Goal: Task Accomplishment & Management: Complete application form

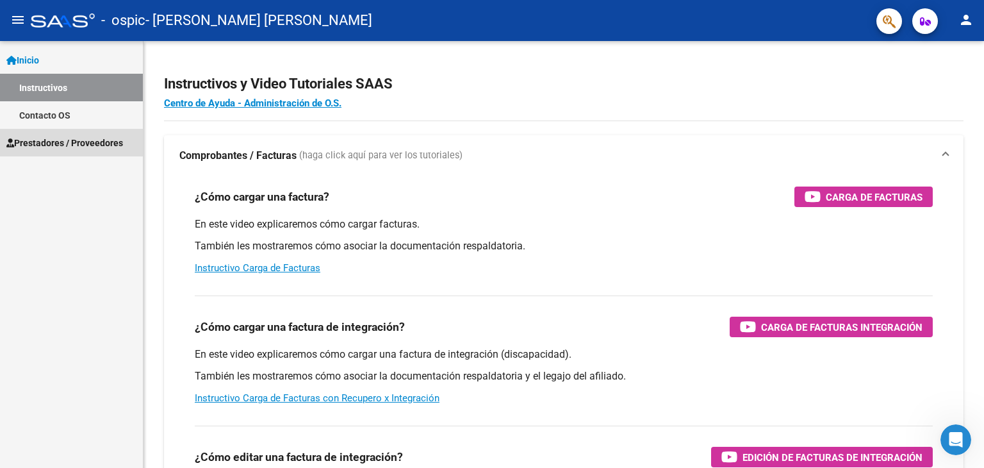
click at [74, 148] on span "Prestadores / Proveedores" at bounding box center [64, 143] width 117 height 14
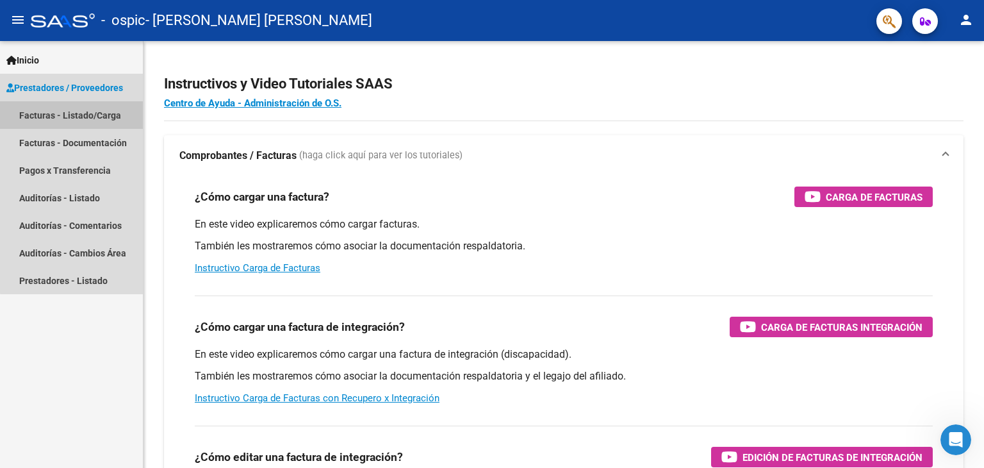
click at [86, 119] on link "Facturas - Listado/Carga" at bounding box center [71, 115] width 143 height 28
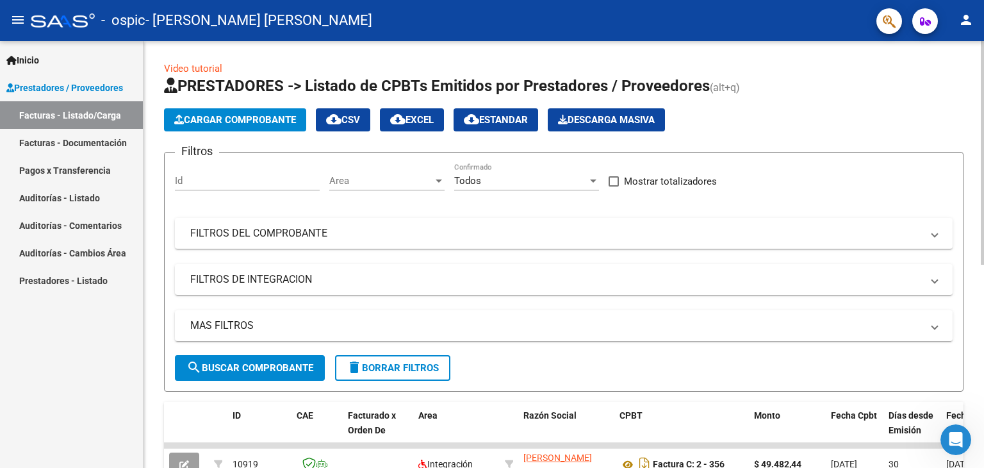
click at [258, 124] on span "Cargar Comprobante" at bounding box center [235, 120] width 122 height 12
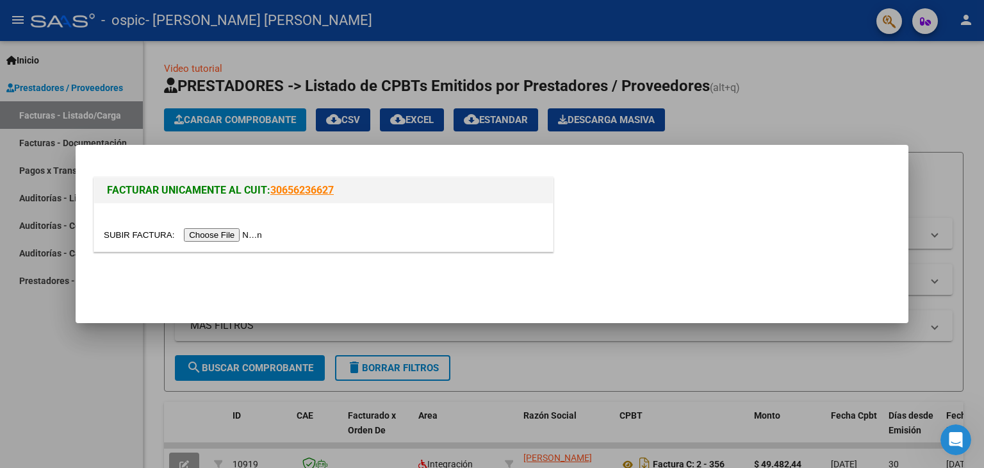
click at [226, 229] on input "file" at bounding box center [185, 234] width 162 height 13
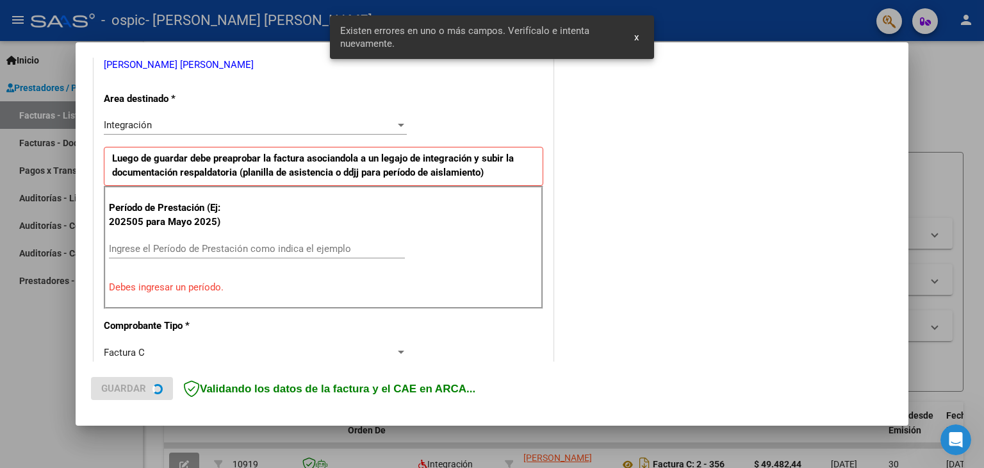
scroll to position [269, 0]
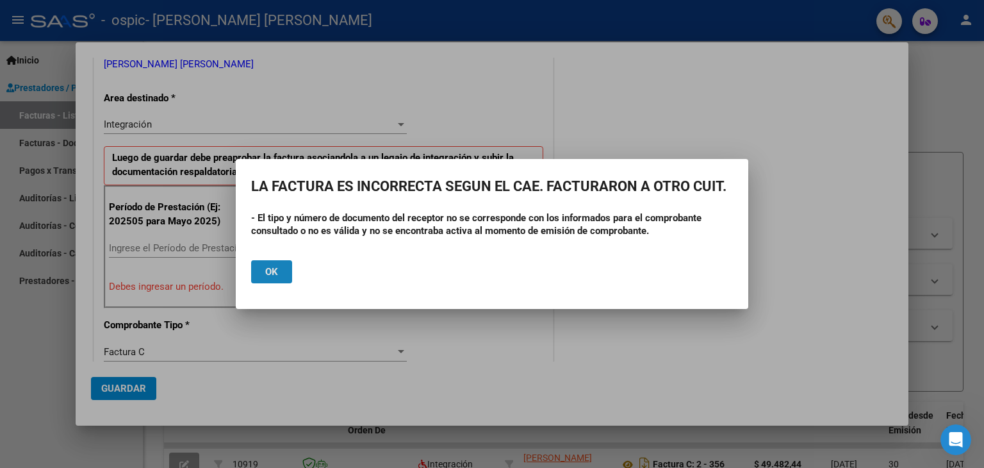
click at [272, 271] on span "Ok" at bounding box center [271, 272] width 13 height 12
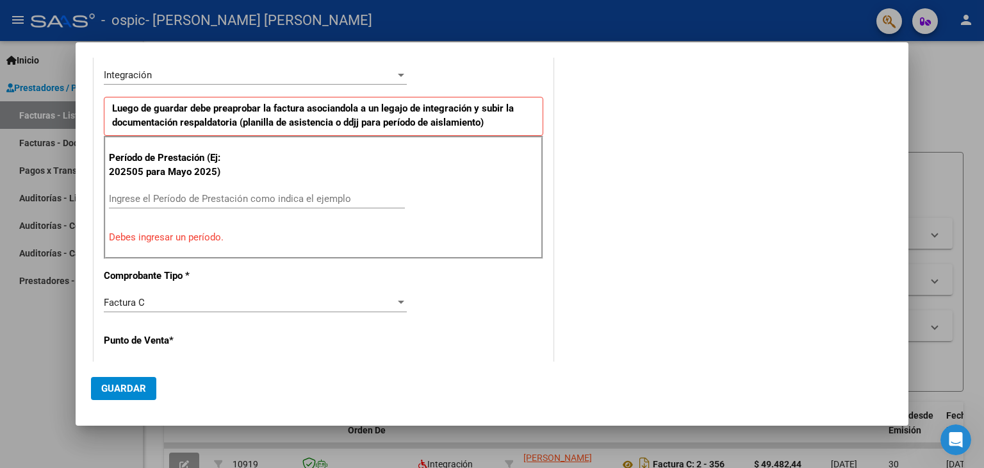
scroll to position [0, 0]
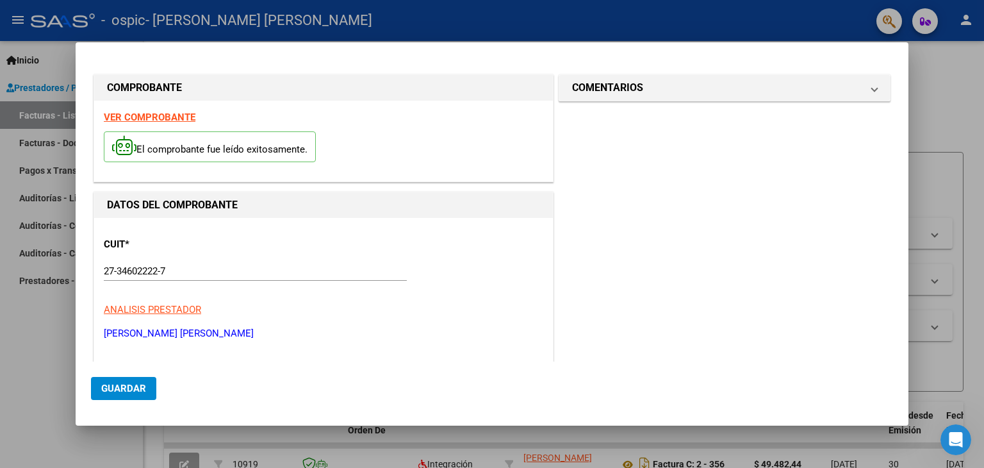
click at [952, 67] on div at bounding box center [492, 234] width 984 height 468
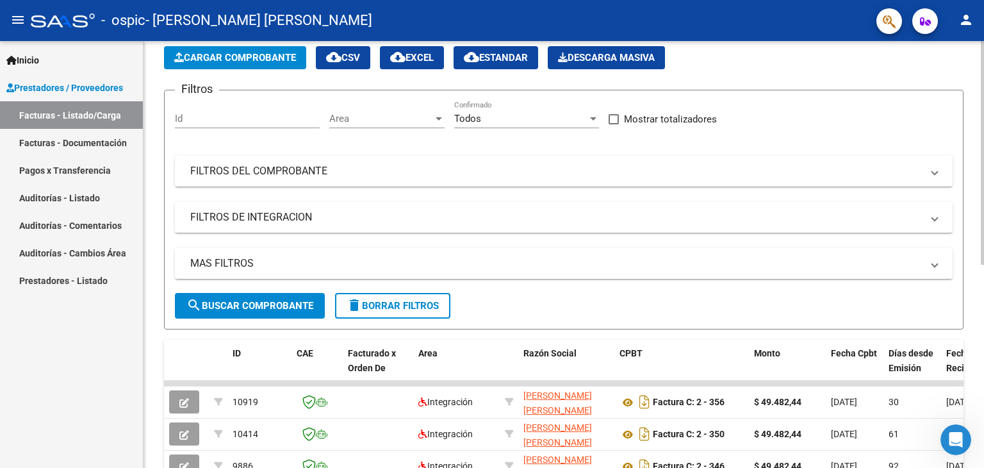
scroll to position [63, 0]
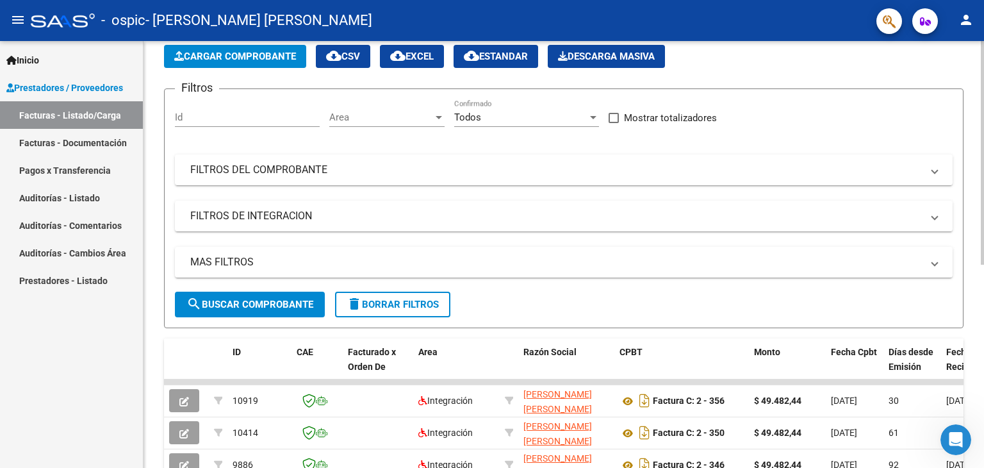
click at [981, 237] on div at bounding box center [982, 187] width 3 height 224
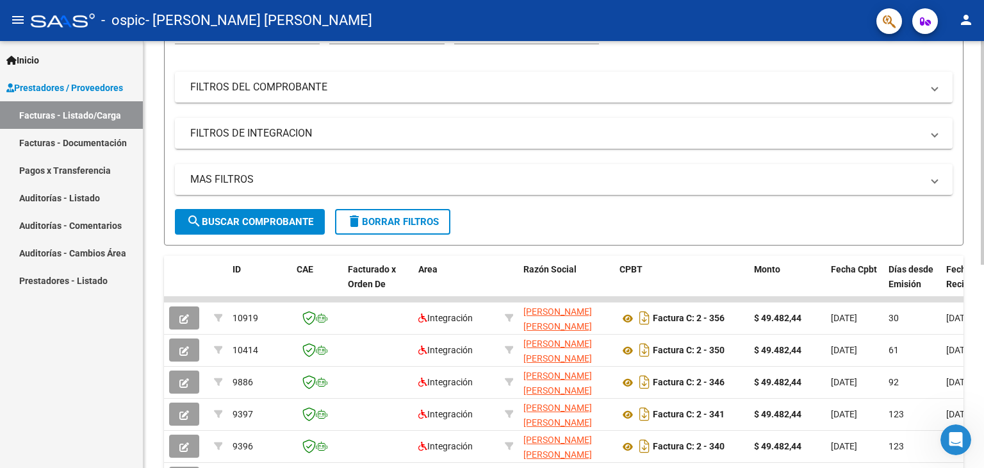
scroll to position [147, 0]
click at [976, 281] on div "Video tutorial PRESTADORES -> Listado de CPBTs Emitidos por Prestadores / Prove…" at bounding box center [566, 296] width 844 height 805
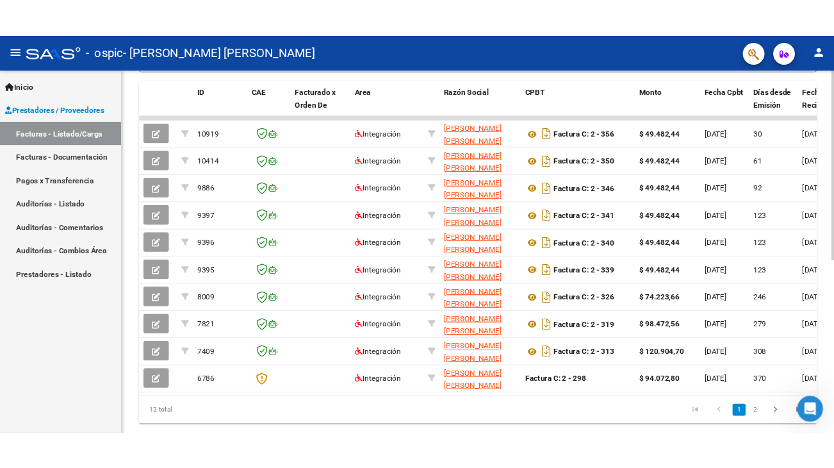
scroll to position [354, 0]
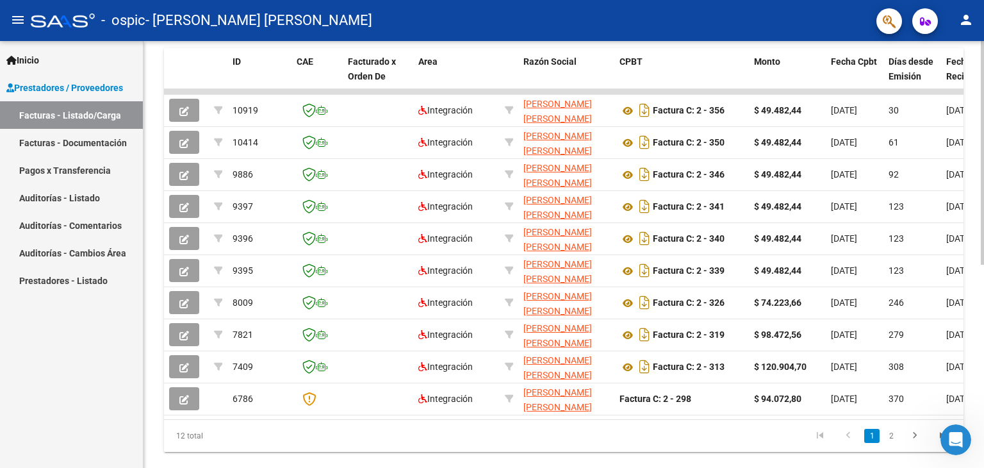
click at [983, 354] on div at bounding box center [982, 343] width 3 height 224
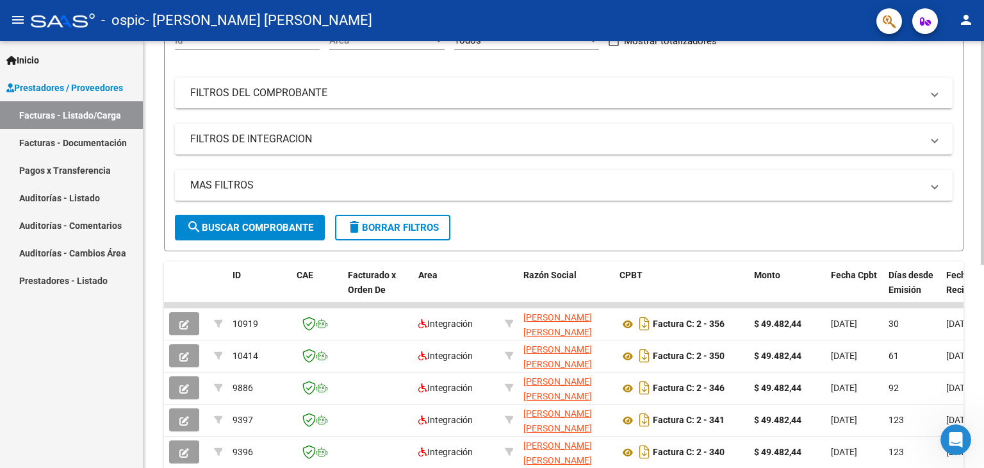
scroll to position [0, 0]
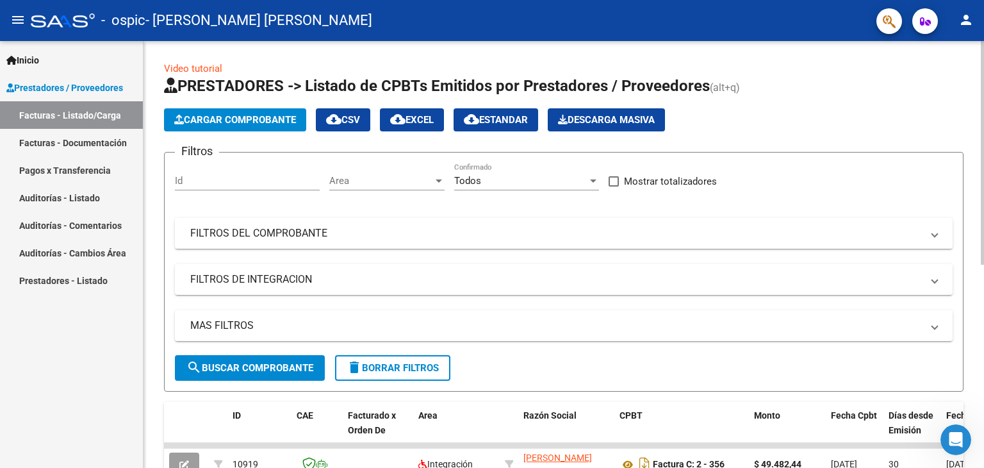
click at [983, 121] on div at bounding box center [982, 153] width 3 height 224
click at [236, 117] on span "Cargar Comprobante" at bounding box center [235, 120] width 122 height 12
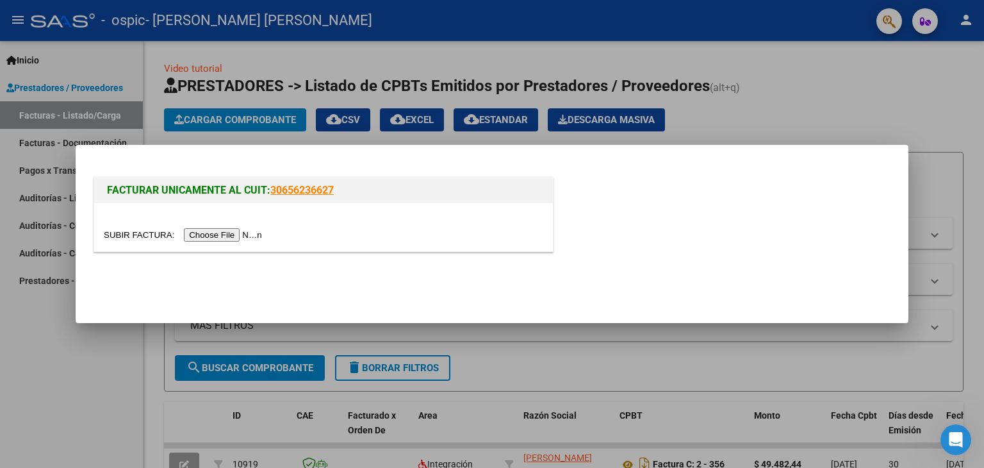
click at [251, 239] on input "file" at bounding box center [185, 234] width 162 height 13
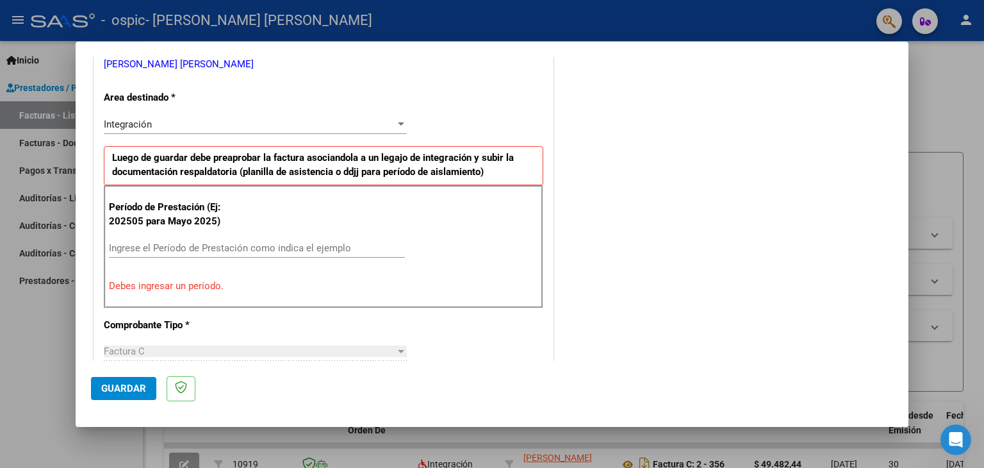
scroll to position [302, 0]
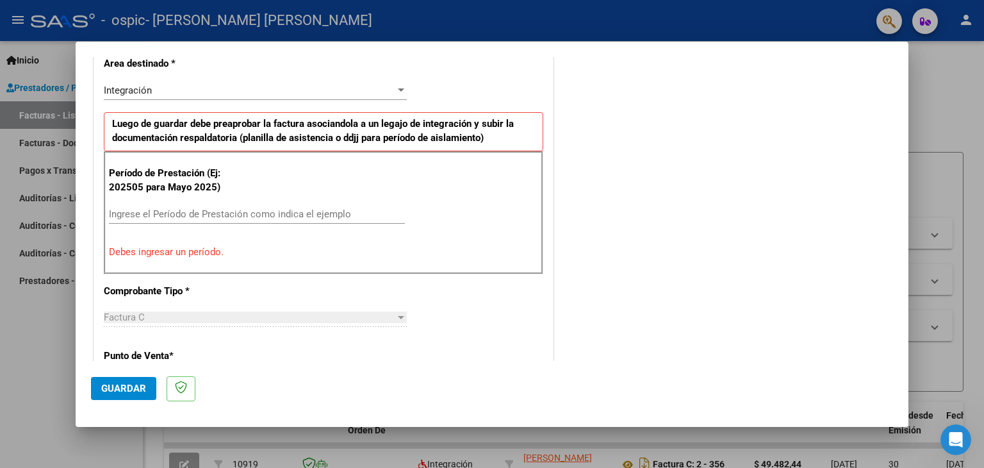
click at [315, 209] on input "Ingrese el Período de Prestación como indica el ejemplo" at bounding box center [257, 214] width 296 height 12
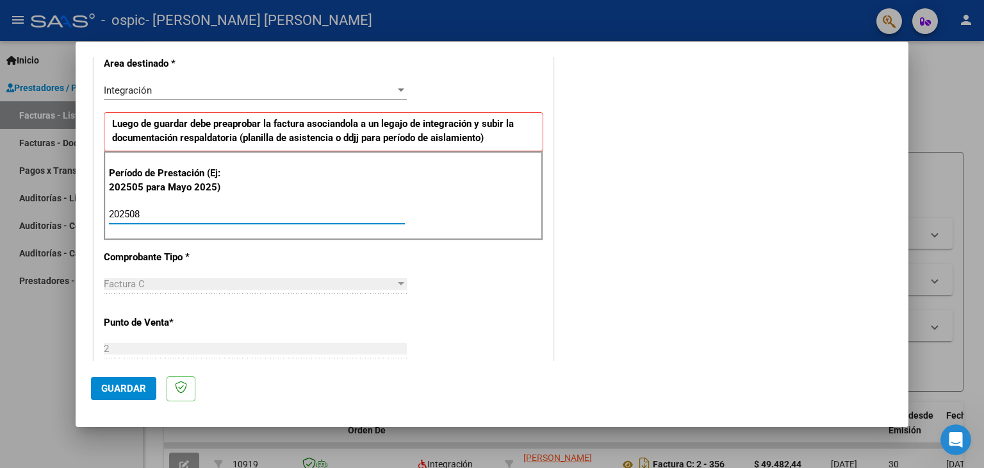
type input "202508"
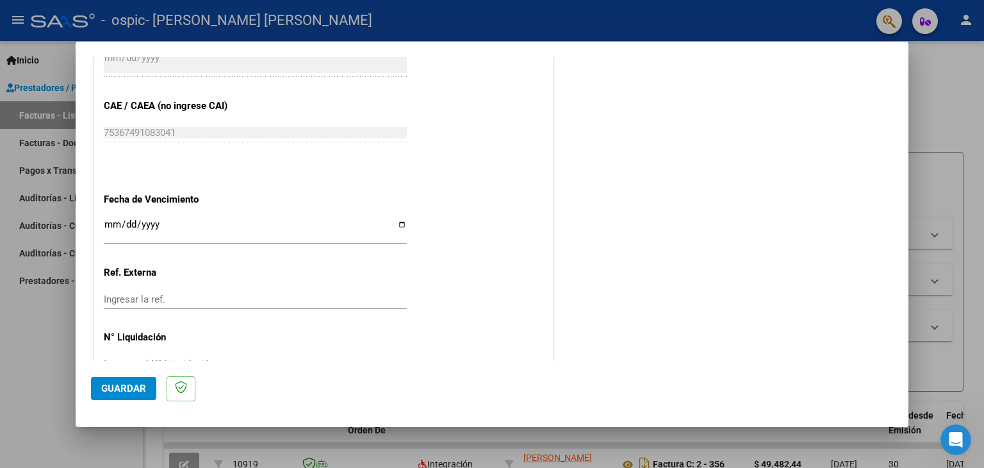
scroll to position [822, 0]
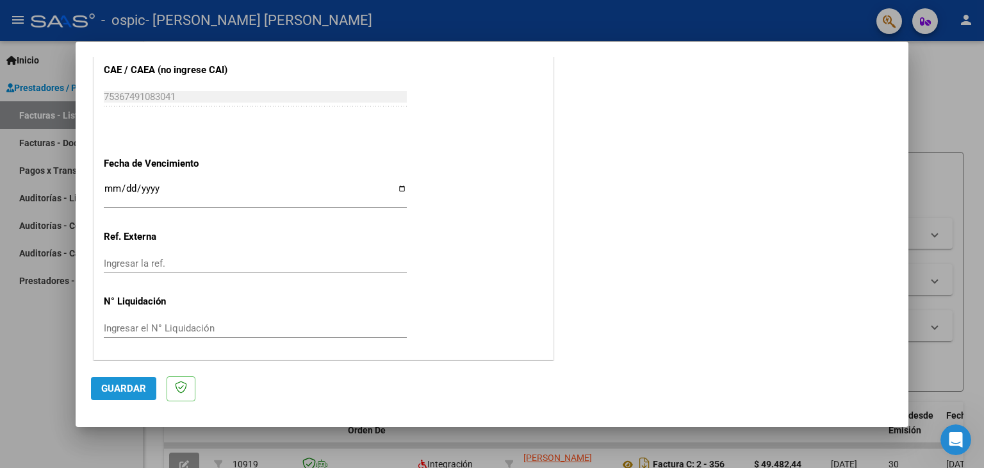
click at [108, 394] on button "Guardar" at bounding box center [123, 388] width 65 height 23
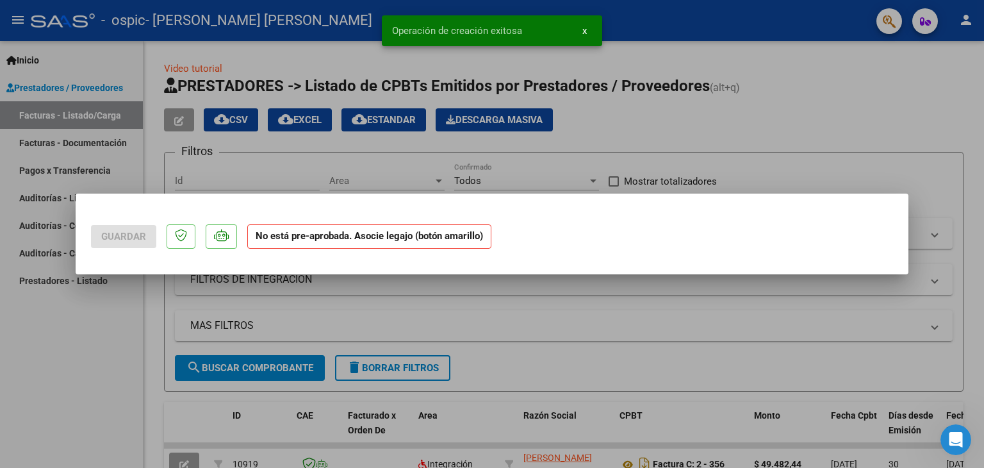
scroll to position [0, 0]
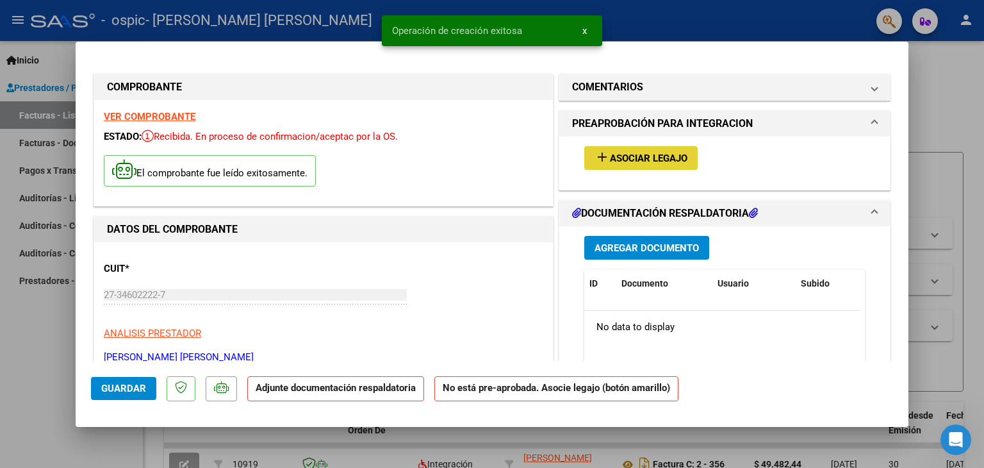
click at [658, 158] on span "Asociar Legajo" at bounding box center [649, 158] width 78 height 12
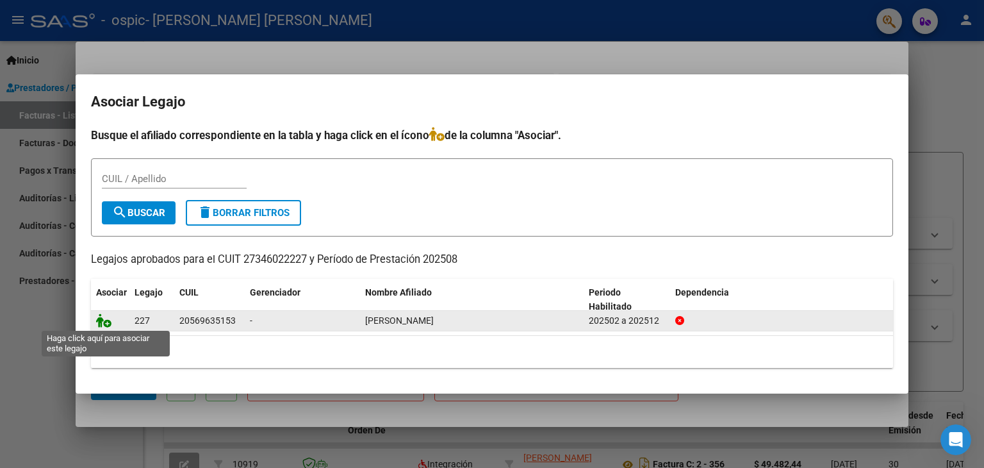
click at [96, 321] on icon at bounding box center [103, 320] width 15 height 14
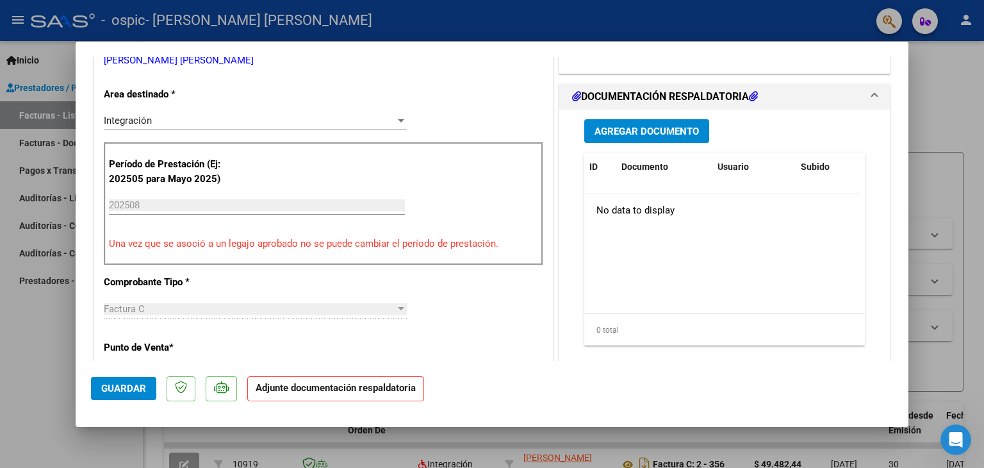
scroll to position [194, 0]
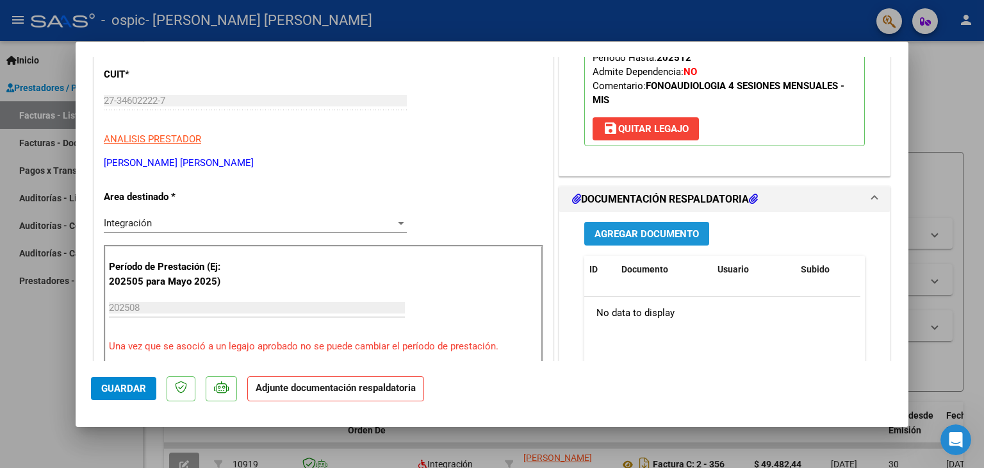
click at [691, 233] on span "Agregar Documento" at bounding box center [647, 234] width 104 height 12
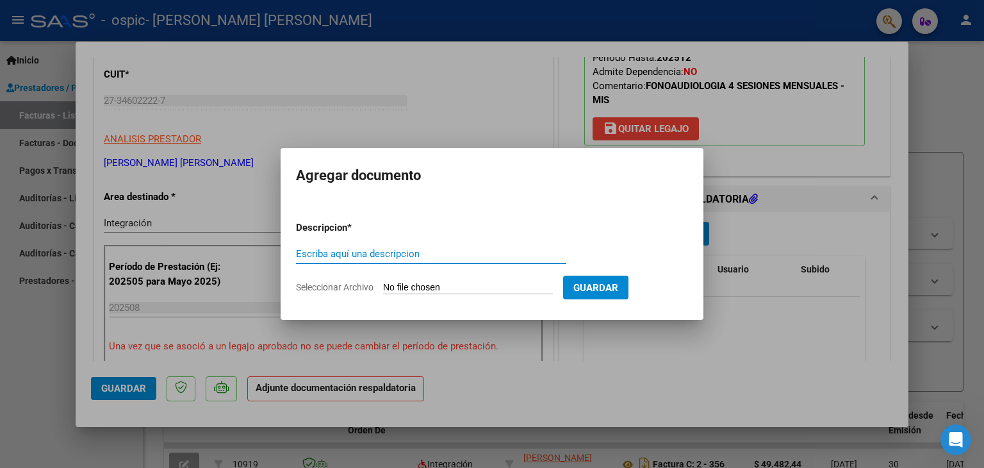
click at [475, 286] on input "Seleccionar Archivo" at bounding box center [468, 288] width 170 height 12
type input "C:\fakepath\asistencia agosto.pdf"
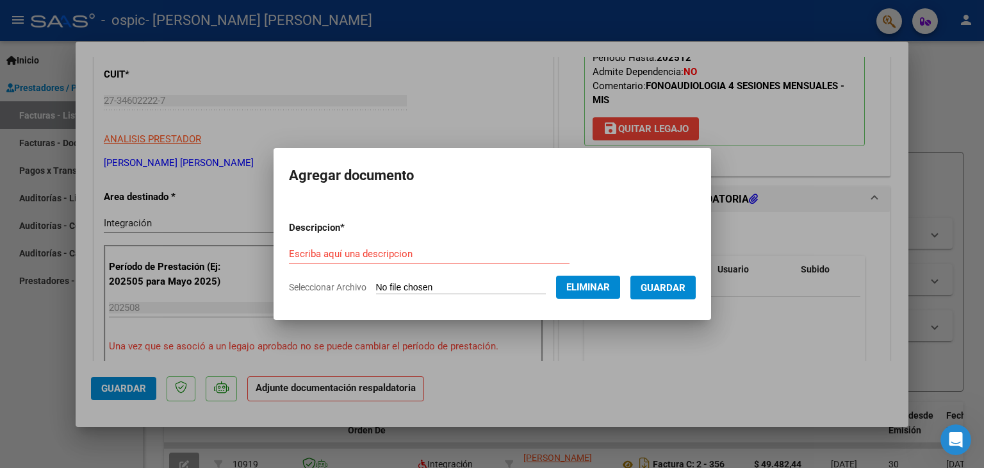
click at [394, 254] on input "Escriba aquí una descripcion" at bounding box center [429, 254] width 281 height 12
type input "asistencia agosto"
click at [672, 293] on span "Guardar" at bounding box center [663, 288] width 45 height 12
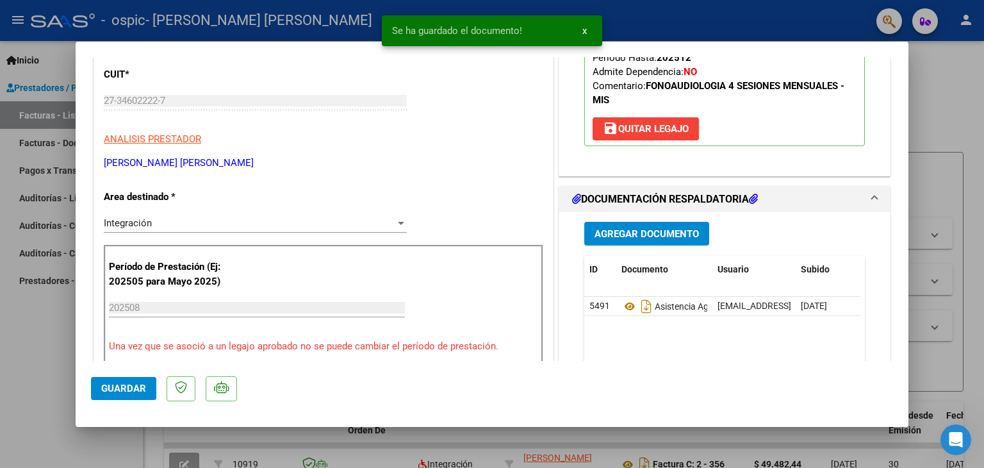
click at [641, 362] on mat-dialog-actions "Guardar" at bounding box center [492, 386] width 802 height 51
click at [614, 233] on span "Agregar Documento" at bounding box center [647, 234] width 104 height 12
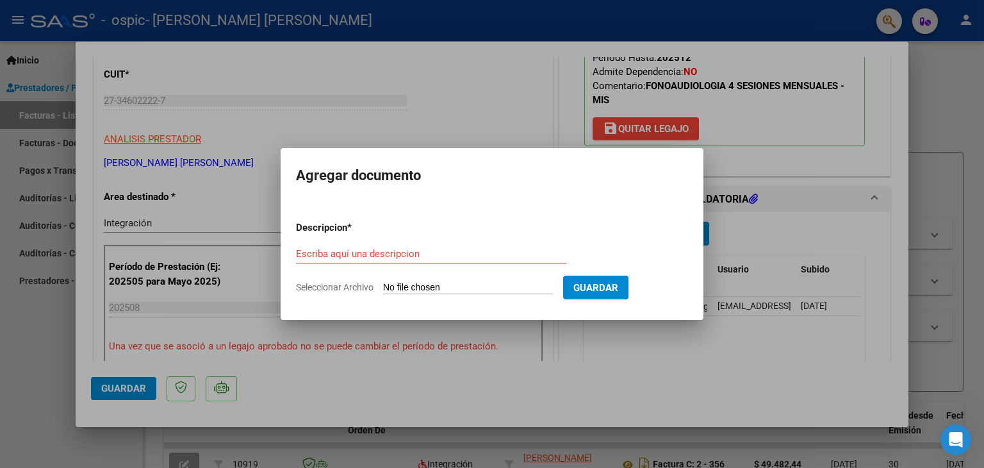
click at [480, 288] on input "Seleccionar Archivo" at bounding box center [468, 288] width 170 height 12
type input "C:\fakepath\AUTORIZACION.pdf"
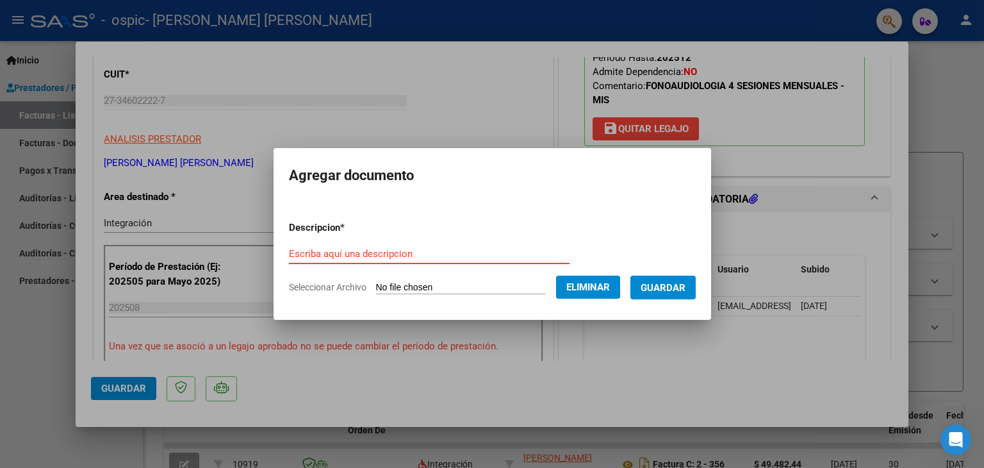
click at [397, 250] on input "Escriba aquí una descripcion" at bounding box center [429, 254] width 281 height 12
type input "autorizacion"
click at [686, 288] on span "Guardar" at bounding box center [663, 288] width 45 height 12
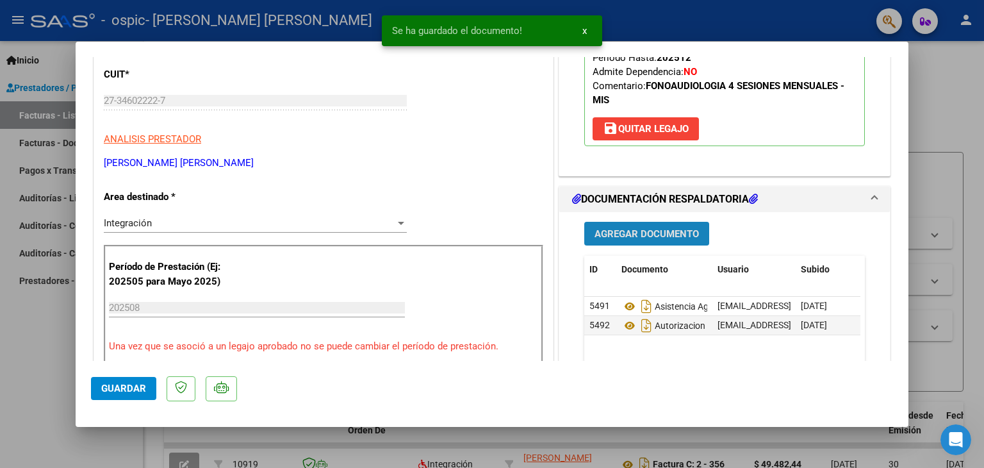
click at [628, 239] on button "Agregar Documento" at bounding box center [646, 234] width 125 height 24
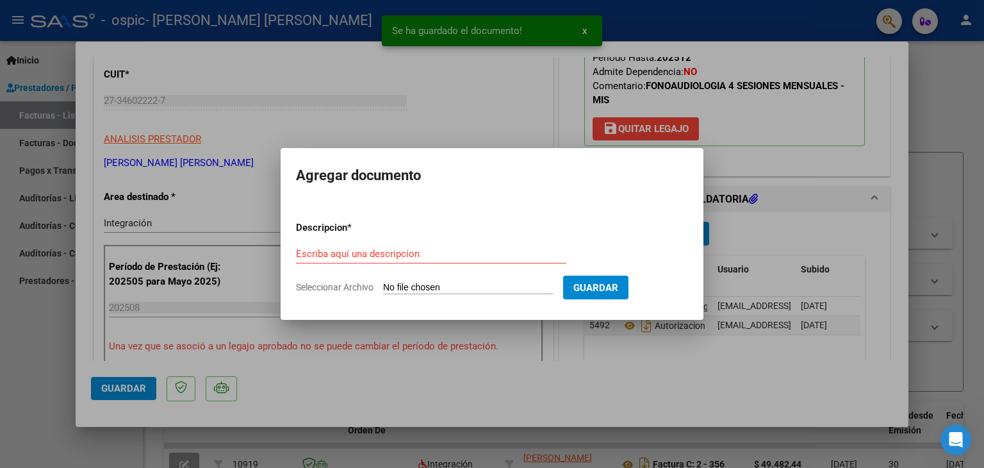
click at [493, 285] on input "Seleccionar Archivo" at bounding box center [468, 288] width 170 height 12
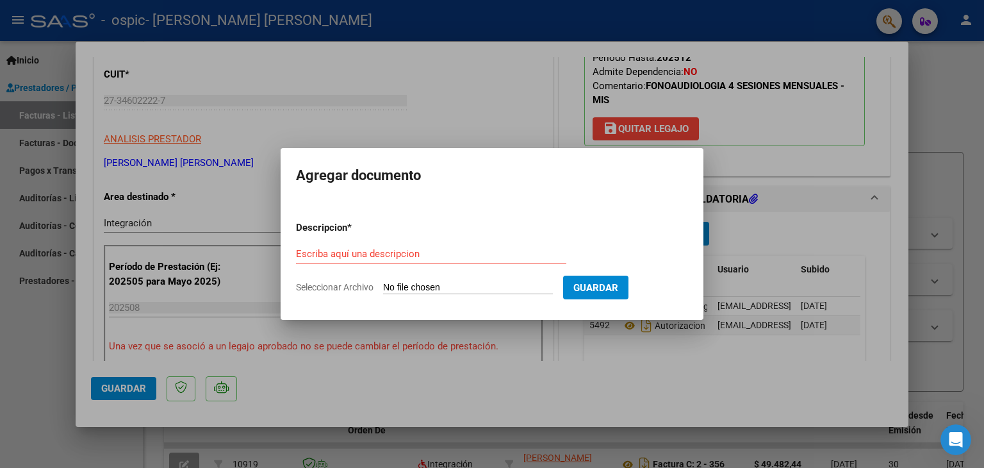
type input "C:\fakepath\FACTURA AGOSTO.pdf"
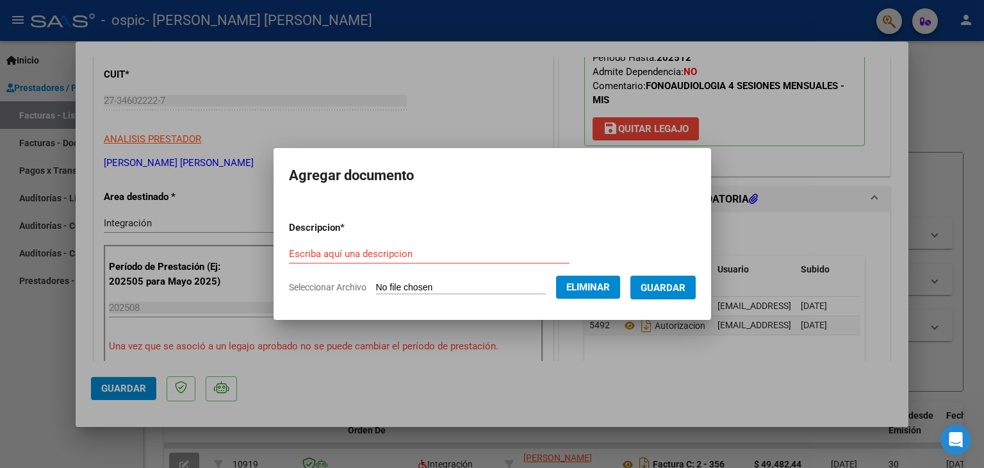
click at [383, 244] on div "Escriba aquí una descripcion" at bounding box center [429, 253] width 281 height 19
click at [382, 253] on input "Escriba aquí una descripcion" at bounding box center [429, 254] width 281 height 12
type input "factura agosto"
click at [684, 288] on span "Guardar" at bounding box center [663, 288] width 45 height 12
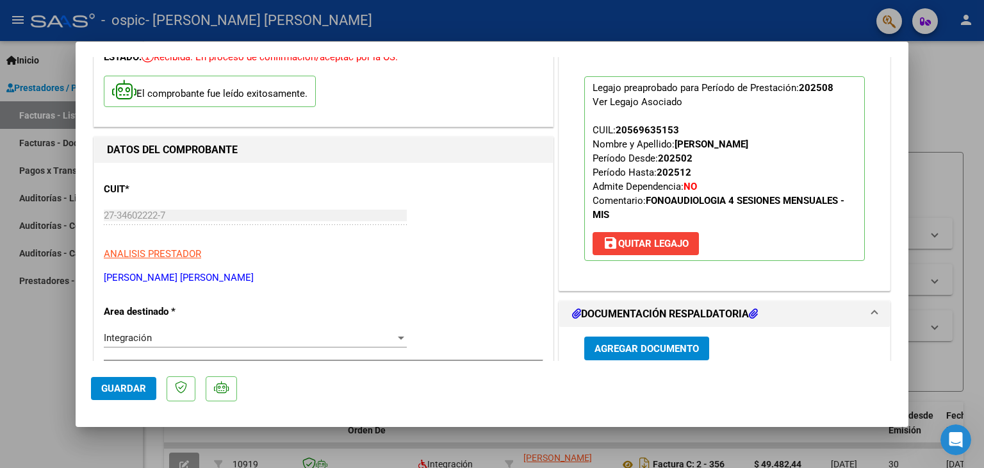
scroll to position [236, 0]
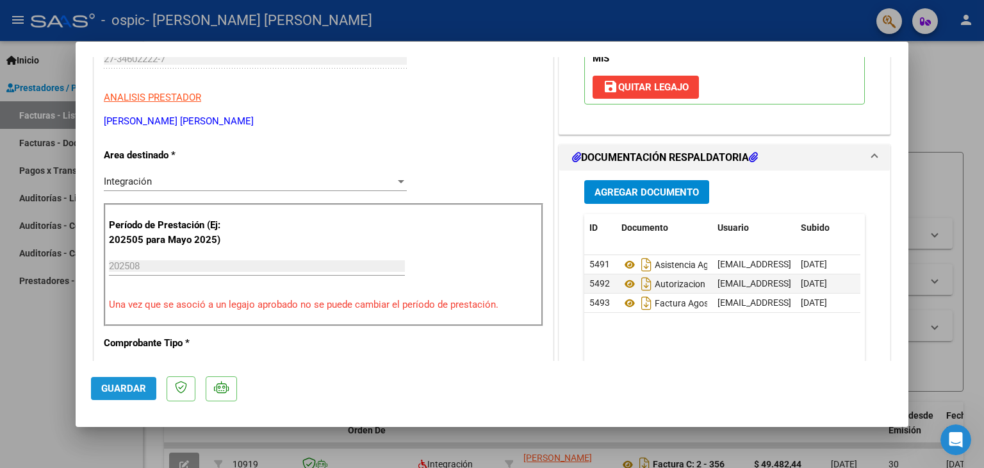
click at [136, 390] on span "Guardar" at bounding box center [123, 388] width 45 height 12
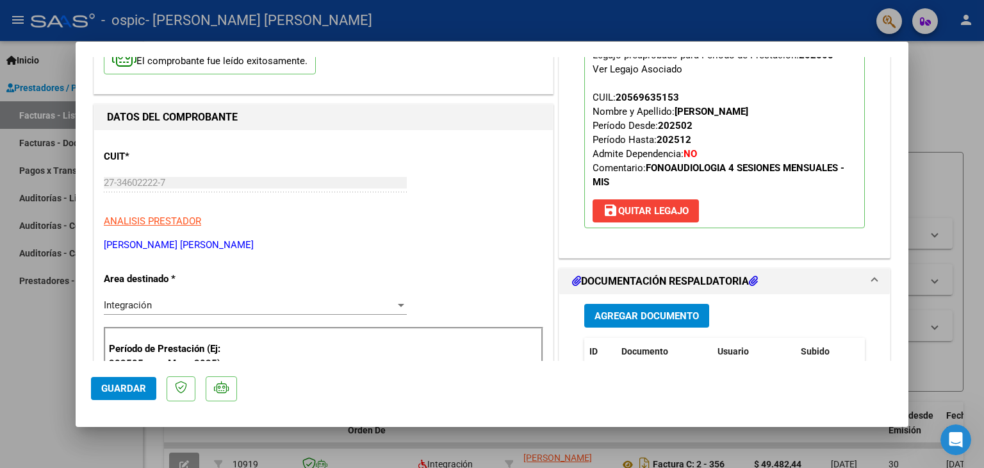
scroll to position [0, 0]
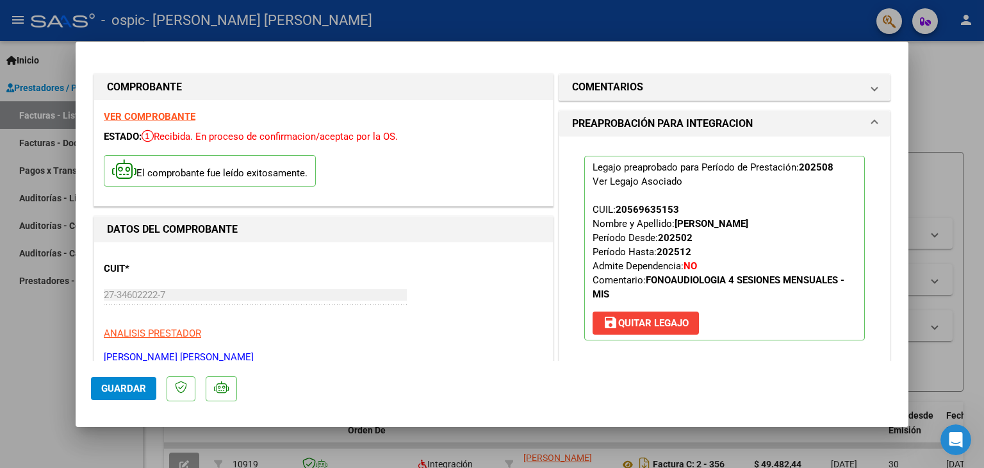
click at [924, 58] on div at bounding box center [492, 234] width 984 height 468
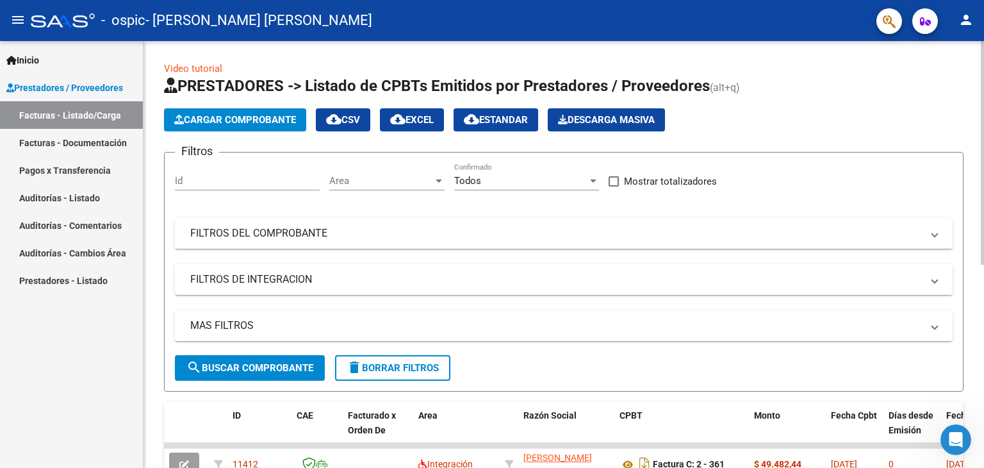
click at [980, 208] on div "Video tutorial PRESTADORES -> Listado de CPBTs Emitidos por Prestadores / Prove…" at bounding box center [564, 443] width 841 height 805
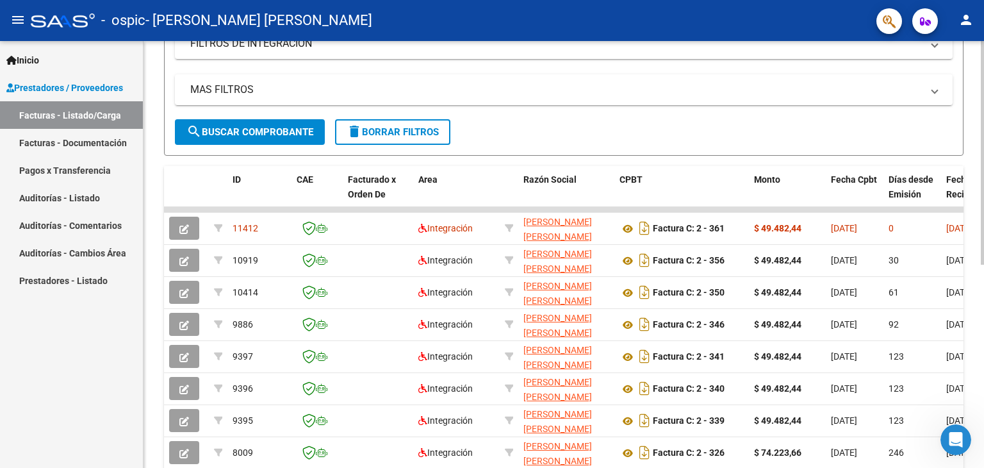
scroll to position [236, 0]
click at [983, 338] on div at bounding box center [982, 279] width 3 height 224
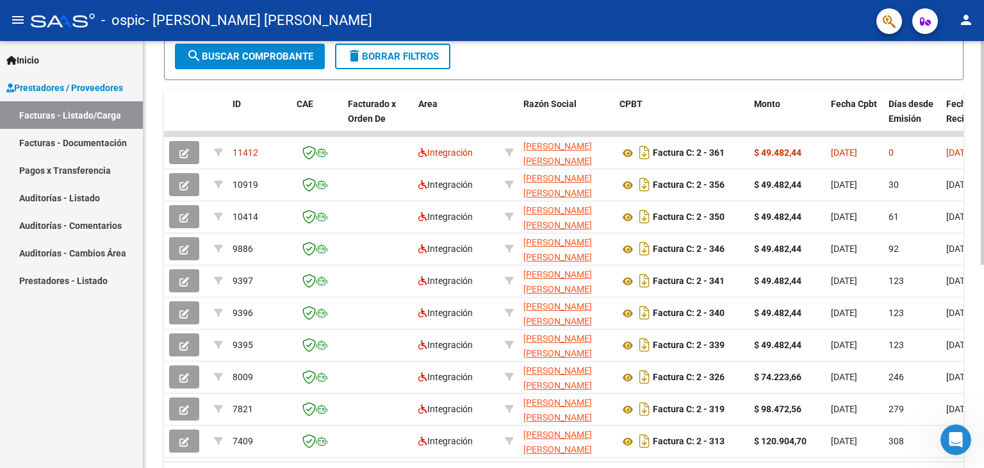
scroll to position [387, 0]
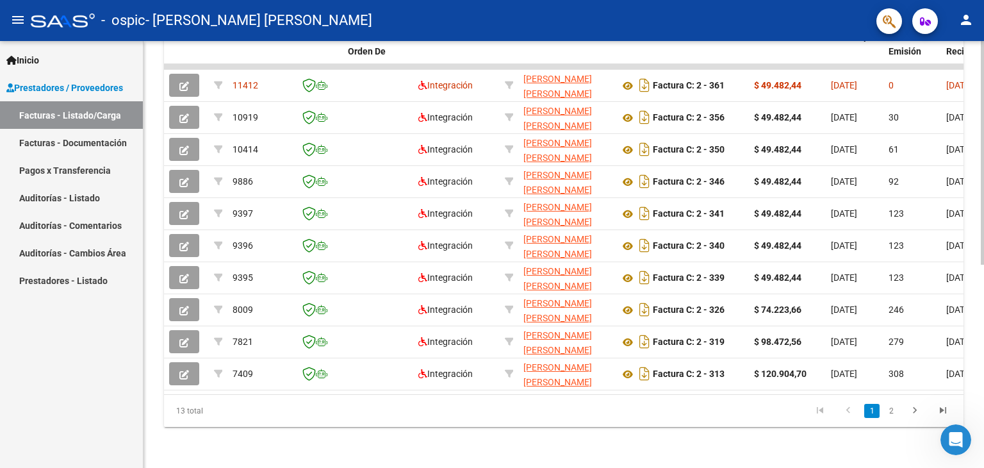
click at [981, 306] on div at bounding box center [982, 355] width 3 height 224
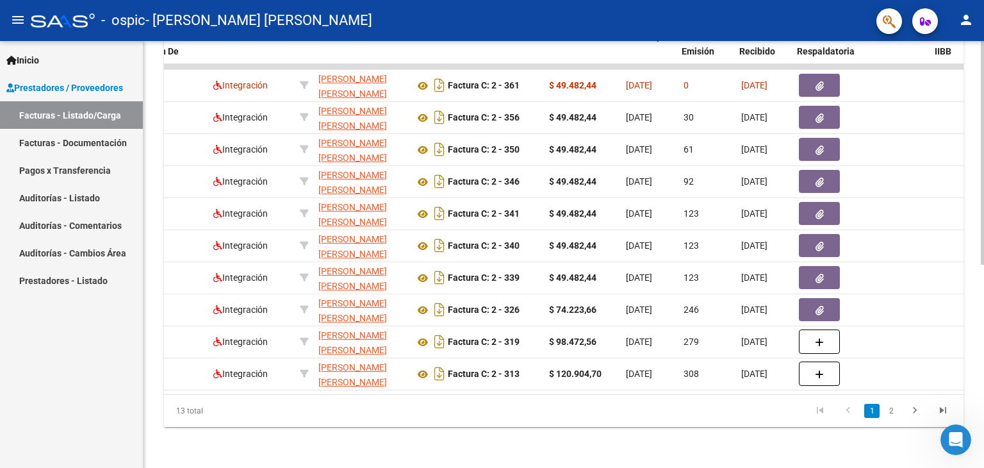
scroll to position [0, 210]
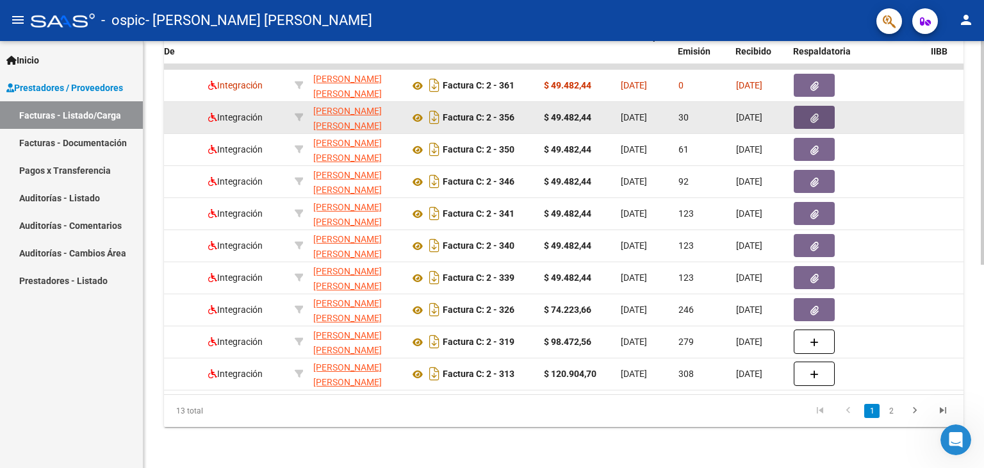
click at [815, 113] on icon "button" at bounding box center [814, 118] width 8 height 10
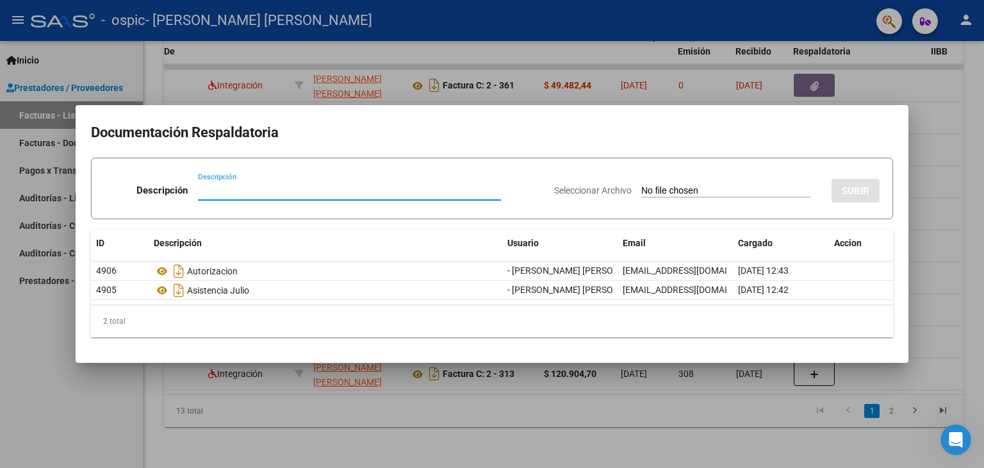
click at [973, 201] on div at bounding box center [492, 234] width 984 height 468
